Goal: Information Seeking & Learning: Learn about a topic

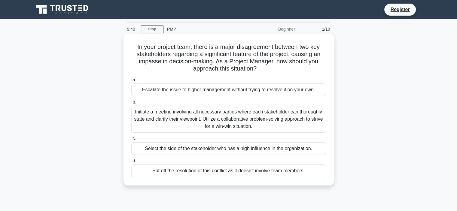
drag, startPoint x: 130, startPoint y: 41, endPoint x: 317, endPoint y: 179, distance: 232.2
click at [317, 179] on div "In your project team, there is a major disagreement between two key stakeholder…" at bounding box center [229, 109] width 206 height 147
copy div "In your project team, there is a major disagreement between two key stakeholder…"
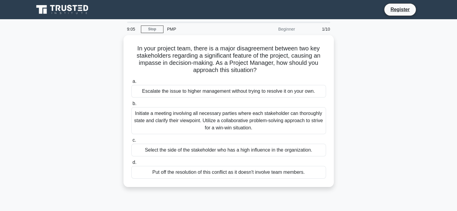
click at [365, 123] on div "In your project team, there is a major disagreement between two key stakeholder…" at bounding box center [228, 114] width 397 height 159
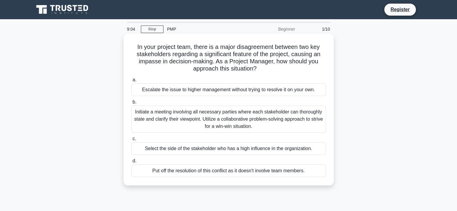
click at [223, 122] on div "Initiate a meeting involving all necessary parties where each stakeholder can t…" at bounding box center [228, 119] width 195 height 27
click at [131, 104] on input "b. Initiate a meeting involving all necessary parties where each stakeholder ca…" at bounding box center [131, 102] width 0 height 4
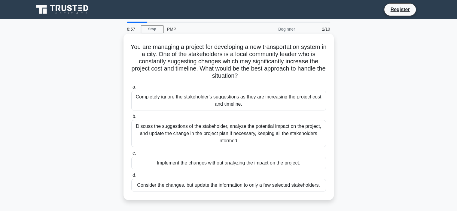
click at [159, 130] on div "Discuss the suggestions of the stakeholder, analyze the potential impact on the…" at bounding box center [228, 133] width 195 height 27
click at [131, 119] on input "b. Discuss the suggestions of the stakeholder, analyze the potential impact on …" at bounding box center [131, 117] width 0 height 4
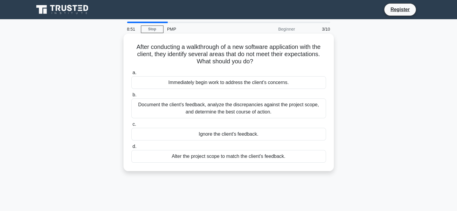
drag, startPoint x: 130, startPoint y: 42, endPoint x: 307, endPoint y: 171, distance: 218.4
click at [307, 171] on div "After conducting a walkthrough of a new software application with the client, t…" at bounding box center [229, 103] width 210 height 138
copy div "After conducting a walkthrough of a new software application with the client, t…"
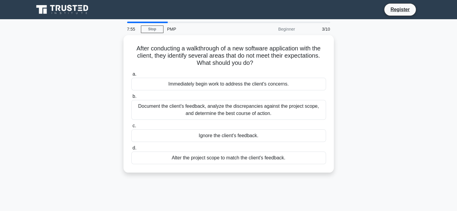
click at [113, 115] on div "After conducting a walkthrough of a new software application with the client, t…" at bounding box center [228, 107] width 397 height 145
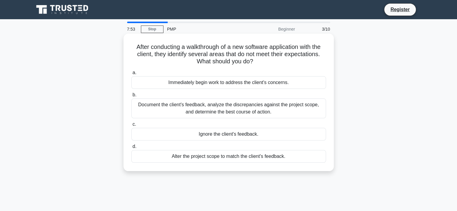
click at [172, 104] on div "Document the client's feedback, analyze the discrepancies against the project s…" at bounding box center [228, 109] width 195 height 20
click at [131, 97] on input "b. Document the client's feedback, analyze the discrepancies against the projec…" at bounding box center [131, 95] width 0 height 4
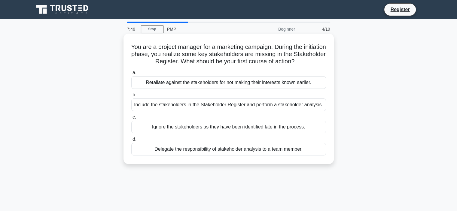
drag, startPoint x: 138, startPoint y: 45, endPoint x: 311, endPoint y: 156, distance: 205.2
click at [311, 156] on div "You are a project manager for a marketing campaign. During the initiation phase…" at bounding box center [229, 99] width 206 height 126
copy div "You are a project manager for a marketing campaign. During the initiation phase…"
click at [286, 103] on div "Include the stakeholders in the Stakeholder Register and perform a stakeholder …" at bounding box center [228, 105] width 195 height 13
click at [131, 97] on input "b. Include the stakeholders in the Stakeholder Register and perform a stakehold…" at bounding box center [131, 95] width 0 height 4
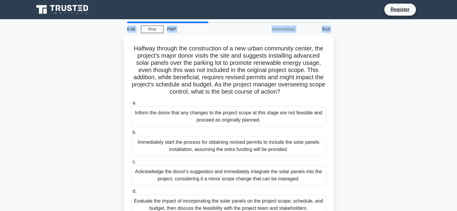
drag, startPoint x: 133, startPoint y: 44, endPoint x: 325, endPoint y: -36, distance: 208.3
click at [325, 0] on html "Register 6:46 Stop PMP" at bounding box center [228, 162] width 457 height 325
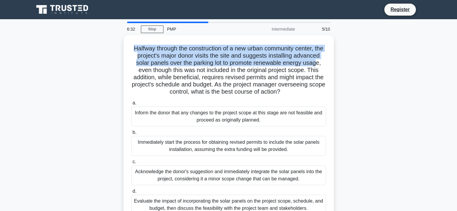
drag, startPoint x: 165, startPoint y: 67, endPoint x: 79, endPoint y: 48, distance: 88.0
click at [79, 48] on div "Halfway through the construction of a new urban community center, the project's…" at bounding box center [228, 132] width 397 height 195
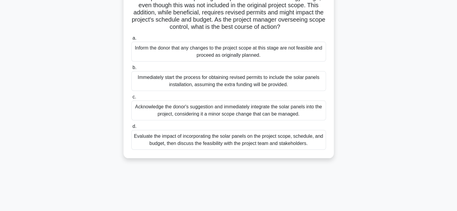
scroll to position [113, 0]
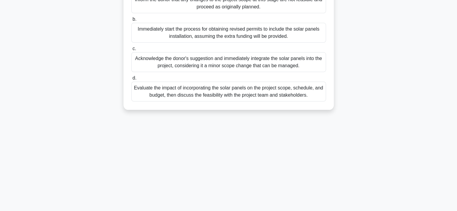
drag, startPoint x: 129, startPoint y: 47, endPoint x: 312, endPoint y: 118, distance: 196.7
click at [312, 117] on div "Halfway through the construction of a new urban community center, the project's…" at bounding box center [228, 19] width 397 height 195
copy div "Halfway through the construction of a new urban community center, the project's…"
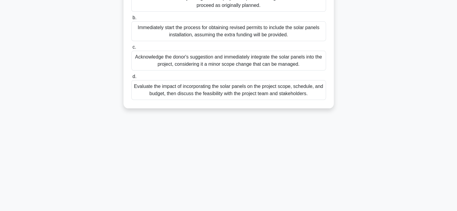
click at [173, 97] on div "Evaluate the impact of incorporating the solar panels on the project scope, sch…" at bounding box center [228, 90] width 195 height 20
click at [131, 79] on input "d. Evaluate the impact of incorporating the solar panels on the project scope, …" at bounding box center [131, 77] width 0 height 4
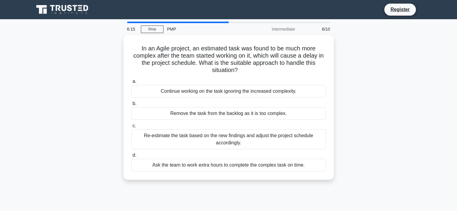
scroll to position [0, 0]
drag, startPoint x: 133, startPoint y: 42, endPoint x: 322, endPoint y: 186, distance: 237.5
click at [322, 186] on div "In an Agile project, an estimated task was found to be much more complex after …" at bounding box center [228, 111] width 397 height 152
copy div "In an Agile project, an estimated task was found to be much more complex after …"
click at [54, 133] on div "In an Agile project, an estimated task was found to be much more complex after …" at bounding box center [228, 111] width 397 height 152
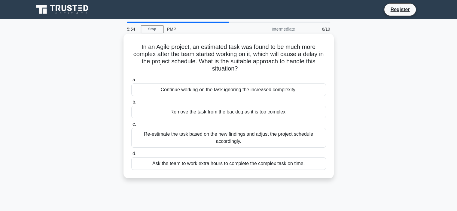
click at [194, 136] on div "Re-estimate the task based on the new findings and adjust the project schedule …" at bounding box center [228, 138] width 195 height 20
click at [131, 127] on input "c. Re-estimate the task based on the new findings and adjust the project schedu…" at bounding box center [131, 125] width 0 height 4
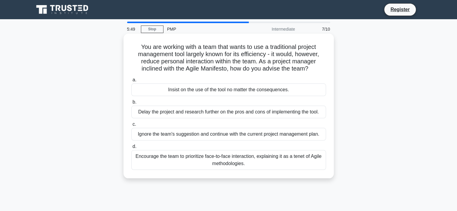
drag, startPoint x: 136, startPoint y: 47, endPoint x: 303, endPoint y: 174, distance: 209.4
click at [303, 174] on div "You are working with a team that wants to use a traditional project management …" at bounding box center [229, 106] width 206 height 140
copy div "You are working with a team that wants to use a traditional project management …"
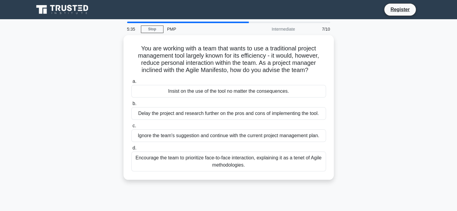
click at [115, 117] on div "You are working with a team that wants to use a traditional project management …" at bounding box center [228, 111] width 397 height 152
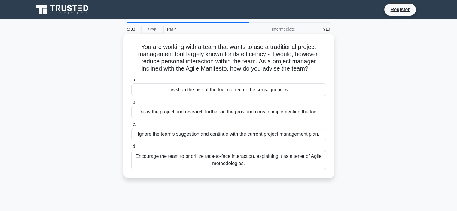
click at [192, 157] on div "Encourage the team to prioritize face-to-face interaction, explaining it as a t…" at bounding box center [228, 160] width 195 height 20
click at [131, 149] on input "d. Encourage the team to prioritize face-to-face interaction, explaining it as …" at bounding box center [131, 147] width 0 height 4
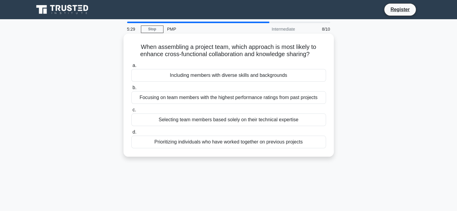
drag, startPoint x: 138, startPoint y: 45, endPoint x: 304, endPoint y: 155, distance: 199.1
click at [304, 155] on div "When assembling a project team, which approach is most likely to enhance cross-…" at bounding box center [229, 95] width 210 height 123
copy div "When assembling a project team, which approach is most likely to enhance cross-…"
click at [191, 76] on div "Including members with diverse skills and backgrounds" at bounding box center [228, 75] width 195 height 13
click at [131, 68] on input "a. Including members with diverse skills and backgrounds" at bounding box center [131, 66] width 0 height 4
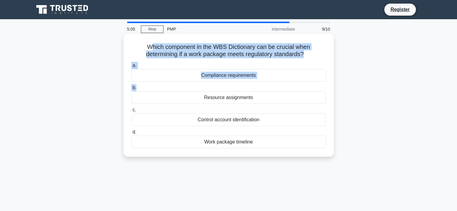
drag, startPoint x: 151, startPoint y: 42, endPoint x: 246, endPoint y: 85, distance: 104.4
click at [246, 85] on div "Which component in the WBS Dictionary can be crucial when determining if a work…" at bounding box center [229, 95] width 206 height 118
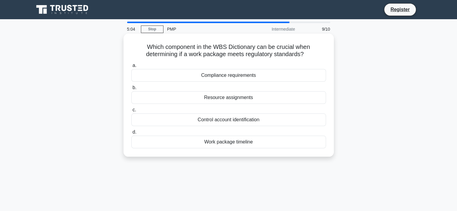
click at [144, 41] on div "Which component in the WBS Dictionary can be crucial when determining if a work…" at bounding box center [229, 95] width 206 height 118
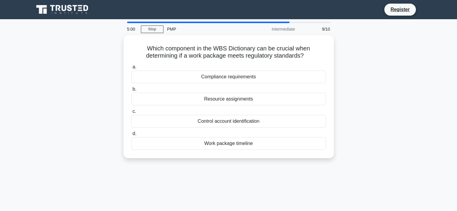
drag, startPoint x: 144, startPoint y: 42, endPoint x: 257, endPoint y: 163, distance: 165.4
click at [257, 163] on div "Which component in the WBS Dictionary can be crucial when determining if a work…" at bounding box center [228, 100] width 397 height 130
copy div "Which component in the WBS Dictionary can be crucial when determining if a work…"
click at [443, 65] on main "4:40 Stop PMP Intermediate 9/10 Which component in the WBS Dictionary can be cr…" at bounding box center [228, 171] width 457 height 305
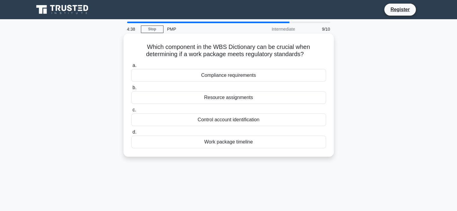
click at [255, 75] on div "Compliance requirements" at bounding box center [228, 75] width 195 height 13
click at [131, 68] on input "a. Compliance requirements" at bounding box center [131, 66] width 0 height 4
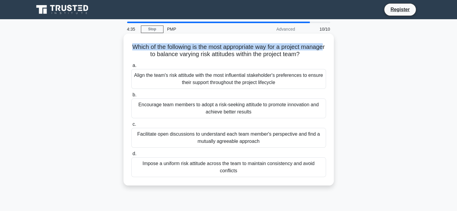
drag, startPoint x: 140, startPoint y: 43, endPoint x: 155, endPoint y: 51, distance: 17.1
click at [155, 51] on h5 "Which of the following is the most appropriate way for a project manager to bal…" at bounding box center [229, 50] width 196 height 15
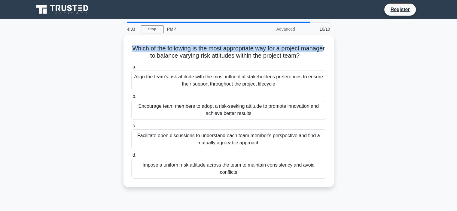
click at [404, 50] on div "Which of the following is the most appropriate way for a project manager to bal…" at bounding box center [228, 114] width 397 height 159
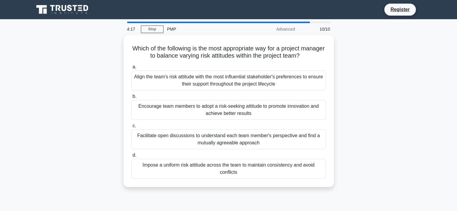
drag, startPoint x: 133, startPoint y: 47, endPoint x: 346, endPoint y: 174, distance: 248.5
click at [346, 174] on div "Which of the following is the most appropriate way for a project manager to bal…" at bounding box center [228, 114] width 397 height 159
copy div "Which of the following is the most appropriate way for a project manager to bal…"
click at [84, 102] on div "Which of the following is the most appropriate way for a project manager to bal…" at bounding box center [228, 114] width 397 height 159
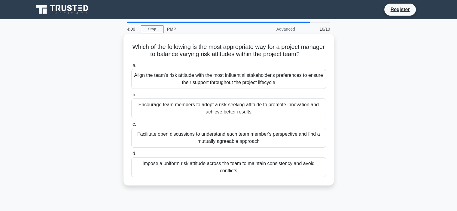
click at [136, 137] on div "Facilitate open discussions to understand each team member's perspective and fi…" at bounding box center [228, 138] width 195 height 20
click at [131, 127] on input "c. Facilitate open discussions to understand each team member's perspective and…" at bounding box center [131, 125] width 0 height 4
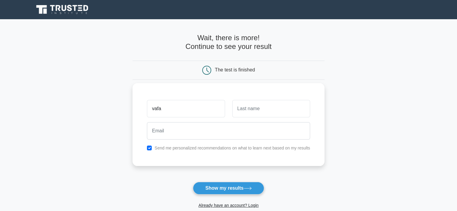
type input "vafa"
click at [263, 101] on input "text" at bounding box center [271, 108] width 78 height 17
type input "Abilova"
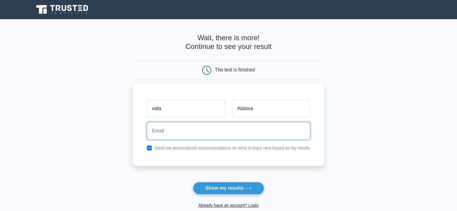
click at [257, 133] on input "email" at bounding box center [228, 130] width 163 height 17
type input "vmansurzade@gmail.com"
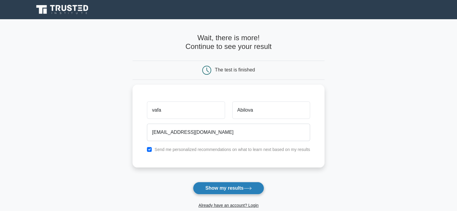
click at [222, 185] on button "Show my results" at bounding box center [228, 188] width 71 height 13
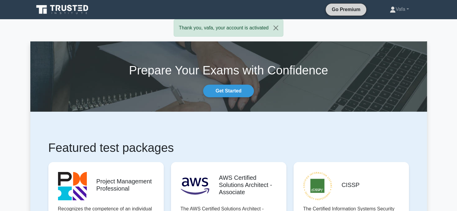
click at [340, 9] on link "Go Premium" at bounding box center [346, 10] width 36 height 8
click at [400, 13] on link "Vafa" at bounding box center [399, 9] width 48 height 12
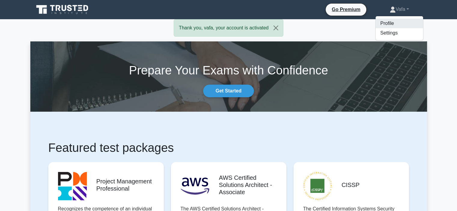
click at [383, 24] on link "Profile" at bounding box center [399, 24] width 47 height 10
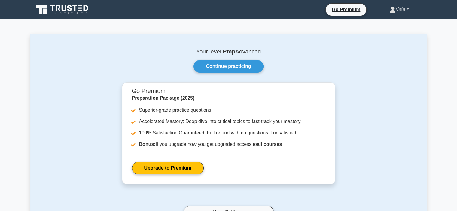
click at [405, 8] on link "Vafa" at bounding box center [399, 9] width 48 height 12
click at [393, 20] on link "Profile" at bounding box center [399, 24] width 47 height 10
click at [399, 14] on link "Vafa" at bounding box center [399, 9] width 48 height 12
click at [74, 10] on icon at bounding box center [63, 9] width 58 height 11
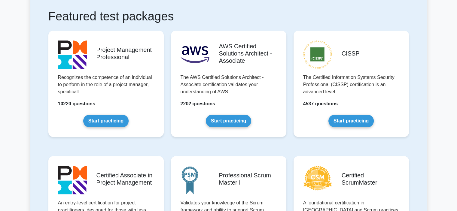
scroll to position [134, 0]
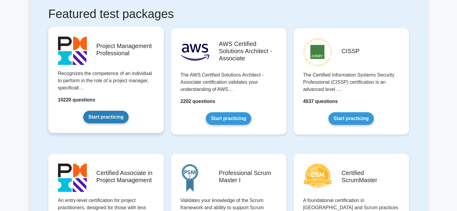
click at [90, 116] on link "Start practicing" at bounding box center [105, 117] width 45 height 13
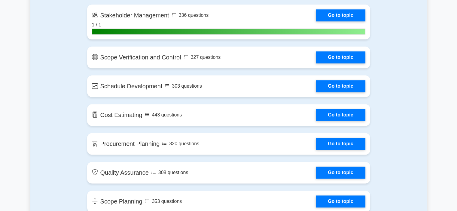
scroll to position [730, 0]
